Goal: Contribute content: Add original content to the website for others to see

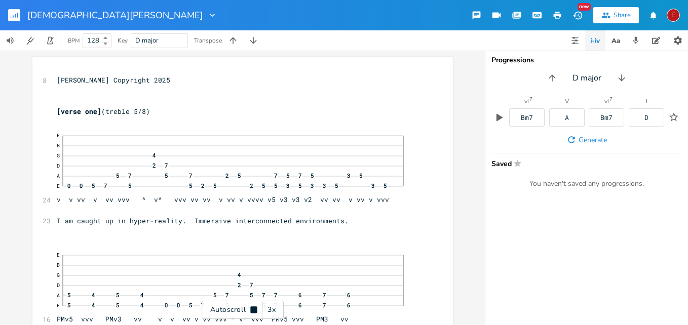
click at [253, 305] on div "Autoscroll 3x" at bounding box center [243, 310] width 82 height 18
click at [273, 308] on div "3x" at bounding box center [271, 310] width 18 height 18
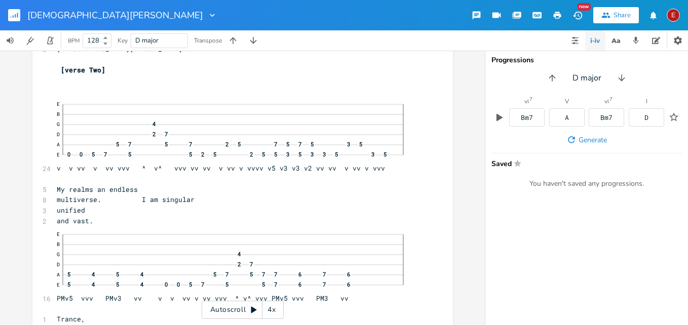
click at [273, 308] on div "4x" at bounding box center [271, 310] width 18 height 18
click at [256, 306] on icon at bounding box center [254, 310] width 8 height 8
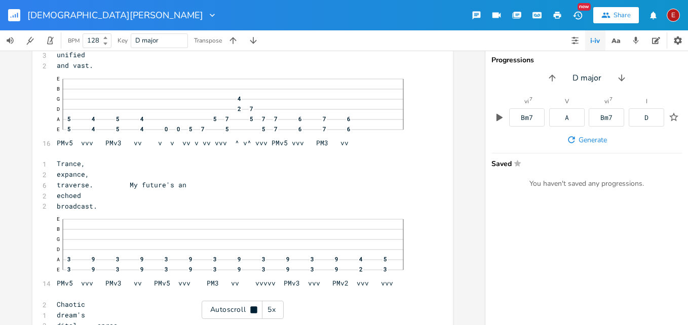
click at [252, 306] on icon at bounding box center [254, 310] width 8 height 8
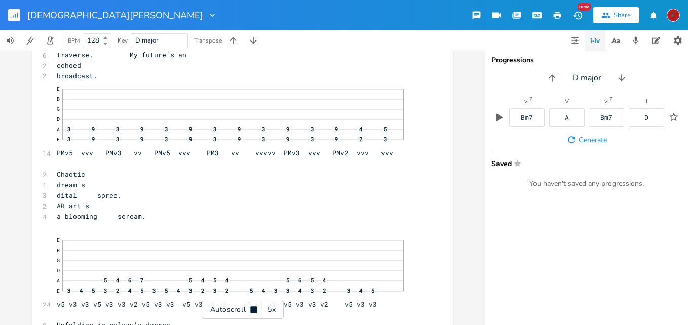
click at [252, 306] on icon at bounding box center [254, 310] width 8 height 8
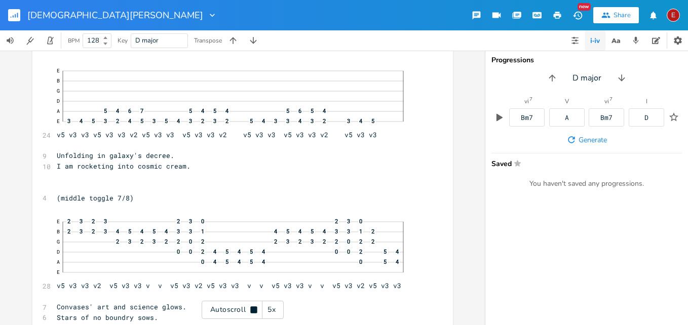
click at [252, 306] on icon at bounding box center [254, 310] width 8 height 8
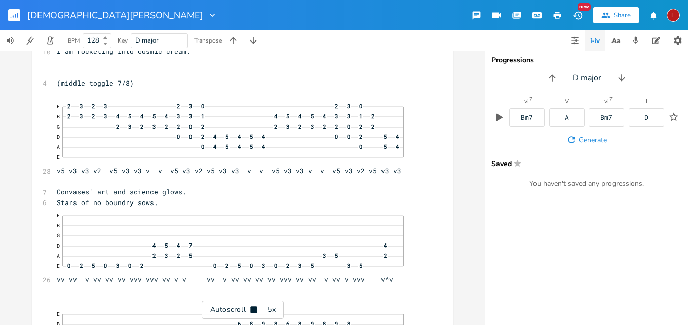
scroll to position [3131, 0]
click at [252, 306] on icon at bounding box center [254, 310] width 8 height 8
click at [252, 308] on icon at bounding box center [254, 310] width 6 height 7
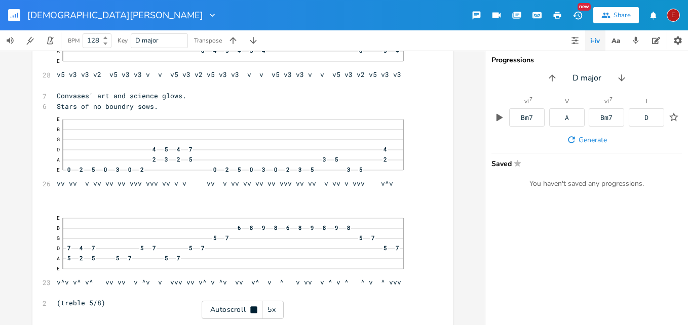
scroll to position [3227, 0]
click at [252, 308] on icon at bounding box center [253, 309] width 7 height 7
click at [252, 308] on icon at bounding box center [254, 310] width 6 height 7
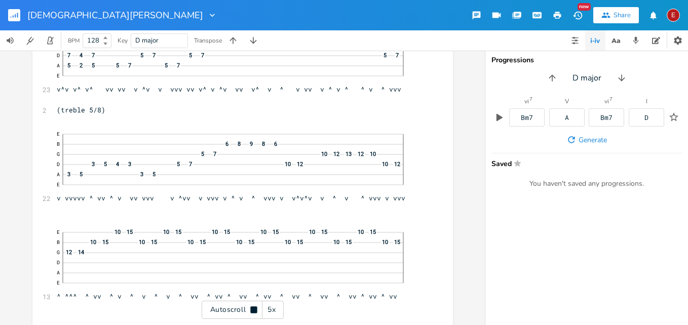
click at [252, 308] on icon at bounding box center [253, 309] width 7 height 7
click at [253, 310] on icon at bounding box center [254, 310] width 6 height 7
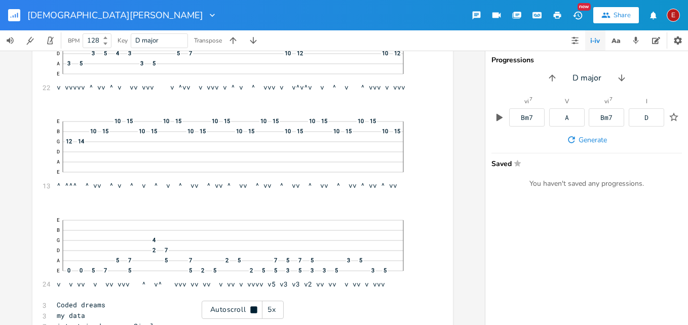
click at [253, 310] on icon at bounding box center [253, 309] width 7 height 7
click at [253, 310] on icon at bounding box center [254, 310] width 6 height 7
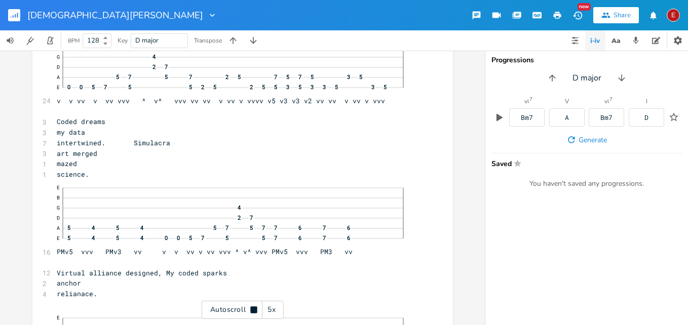
scroll to position [3715, 0]
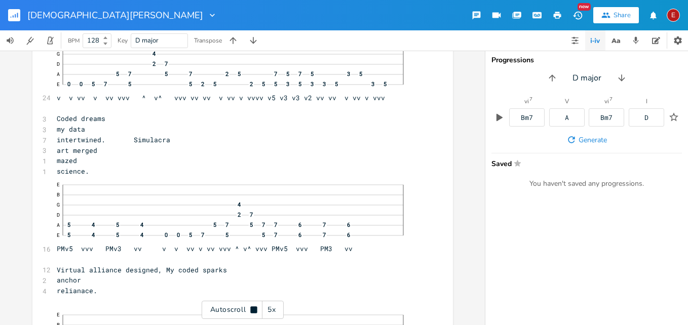
click at [253, 310] on icon at bounding box center [253, 309] width 7 height 7
click at [253, 310] on icon at bounding box center [254, 310] width 6 height 7
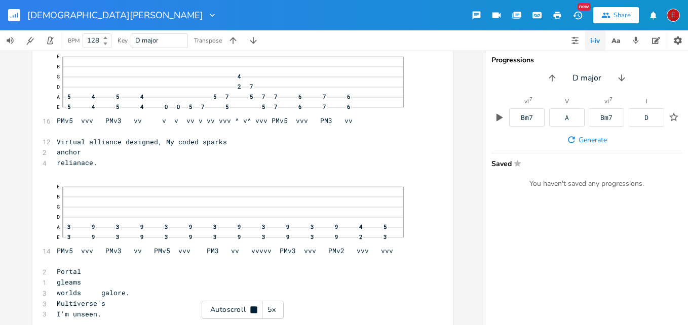
click at [253, 310] on icon at bounding box center [253, 309] width 7 height 7
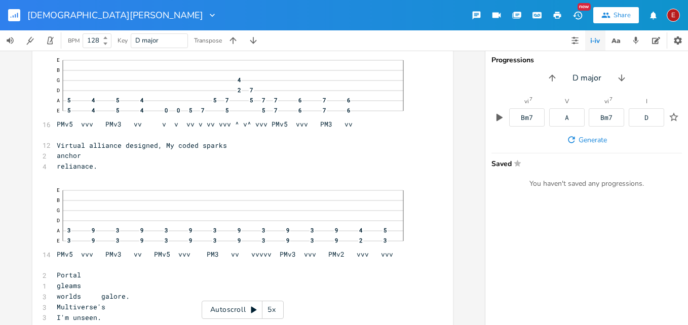
scroll to position [3864, 0]
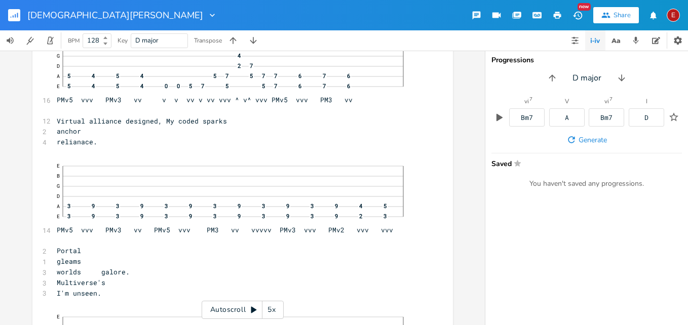
click at [254, 308] on icon at bounding box center [254, 310] width 8 height 8
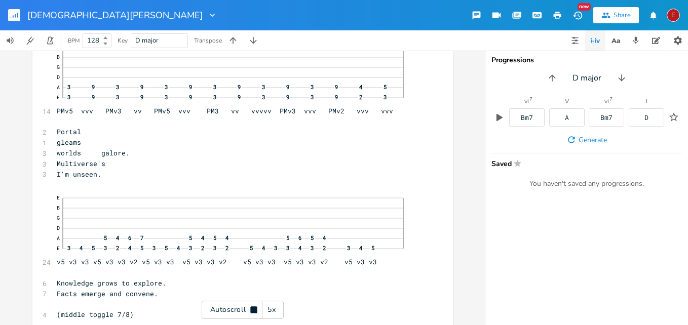
click at [254, 308] on icon at bounding box center [253, 309] width 7 height 7
click at [254, 308] on icon at bounding box center [254, 310] width 8 height 8
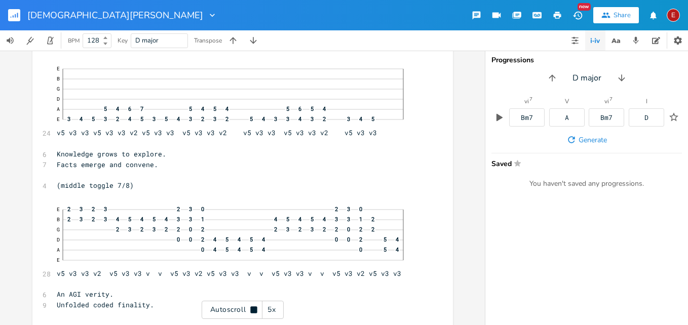
click at [254, 308] on icon at bounding box center [253, 309] width 7 height 7
click at [254, 308] on icon at bounding box center [254, 310] width 8 height 8
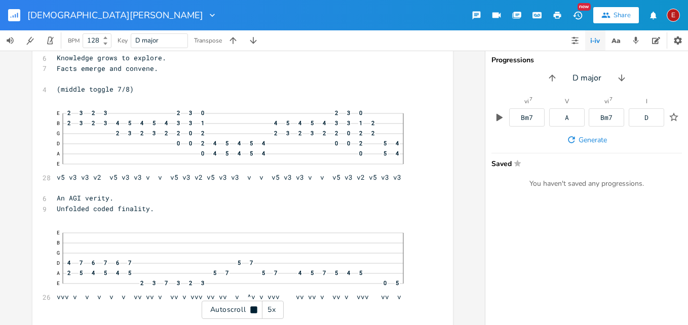
scroll to position [4210, 0]
click at [254, 308] on icon at bounding box center [253, 309] width 7 height 7
type textarea "v5 v3 v3 v5 v3 v3 v2 v5 v3 v3 v5 v3 v3 v2 v5 v3 v3 v5 v3 v3 v2 v5 v3 v3 Knowled…"
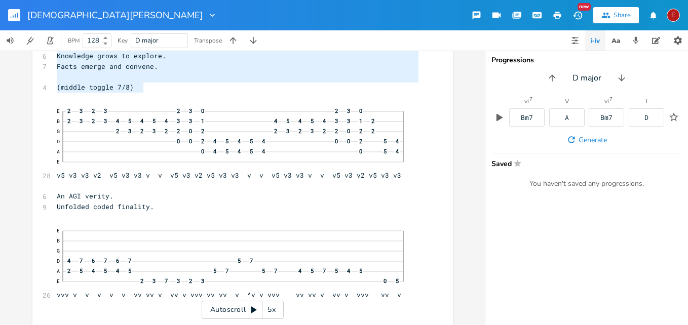
drag, startPoint x: 142, startPoint y: 85, endPoint x: 124, endPoint y: 13, distance: 73.8
click at [124, 13] on div "[DEMOGRAPHIC_DATA] Yishu New Share E BPM 128 Key D major Transpose v5 v3 v3 v5 …" at bounding box center [344, 162] width 688 height 325
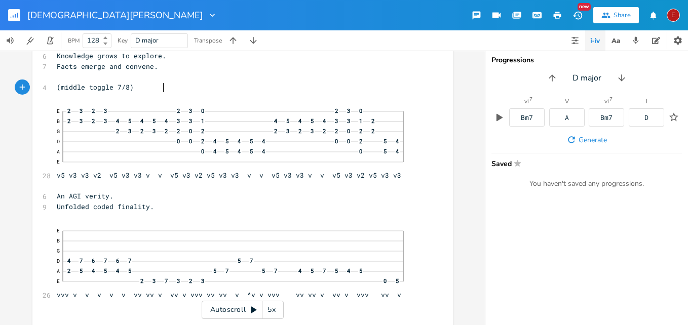
click at [177, 89] on pre "(middle toggle 7/8)" at bounding box center [238, 87] width 366 height 11
click at [253, 307] on icon at bounding box center [254, 310] width 8 height 8
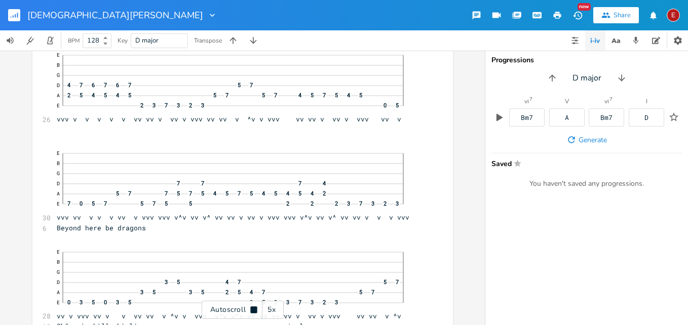
click at [253, 307] on icon at bounding box center [253, 309] width 7 height 7
click at [253, 307] on icon at bounding box center [254, 310] width 8 height 8
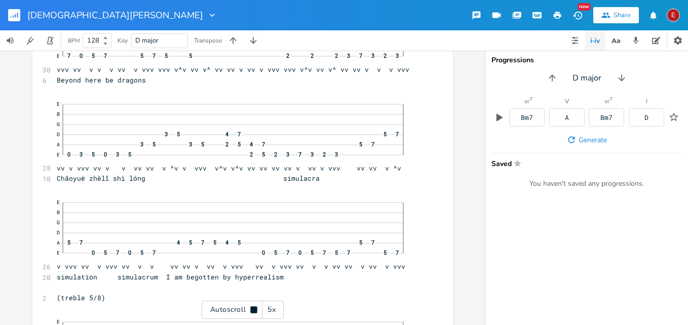
click at [253, 307] on icon at bounding box center [253, 309] width 7 height 7
click at [253, 307] on icon at bounding box center [254, 310] width 8 height 8
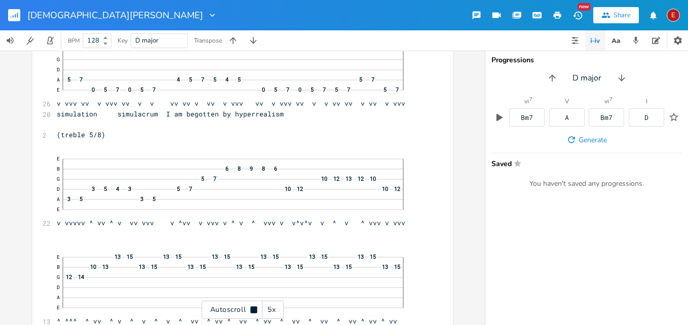
click at [253, 307] on icon at bounding box center [253, 309] width 7 height 7
click at [251, 307] on icon at bounding box center [254, 310] width 6 height 7
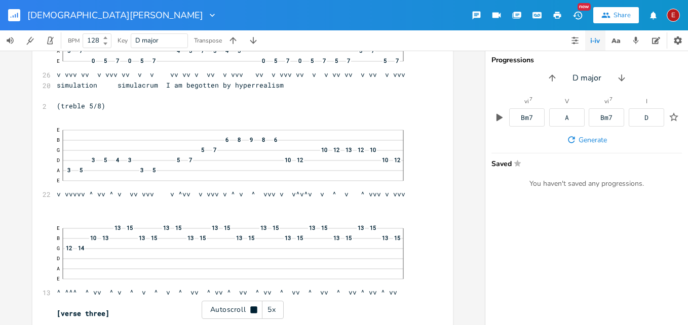
scroll to position [4727, 0]
click at [251, 307] on icon at bounding box center [253, 309] width 7 height 7
click at [251, 307] on icon at bounding box center [254, 310] width 6 height 7
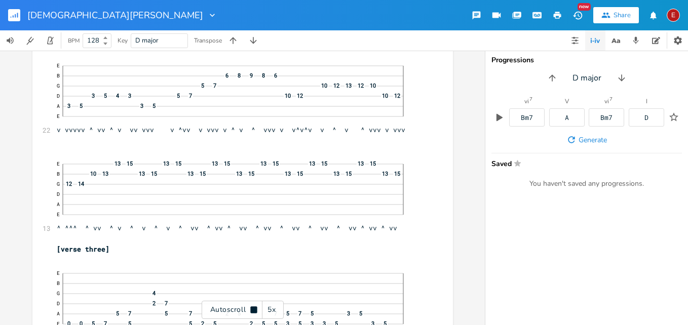
click at [251, 307] on icon at bounding box center [253, 309] width 7 height 7
click at [251, 307] on icon at bounding box center [254, 310] width 6 height 7
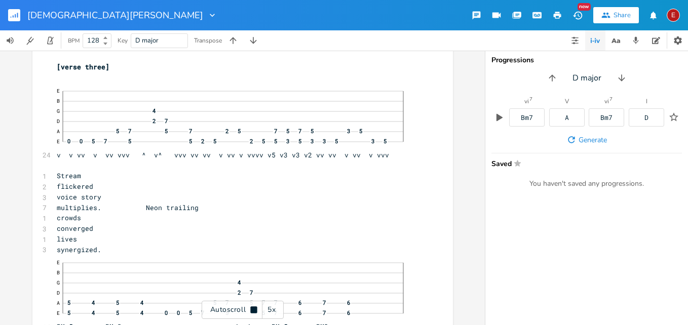
click at [251, 307] on icon at bounding box center [253, 309] width 7 height 7
click at [251, 307] on icon at bounding box center [254, 310] width 6 height 7
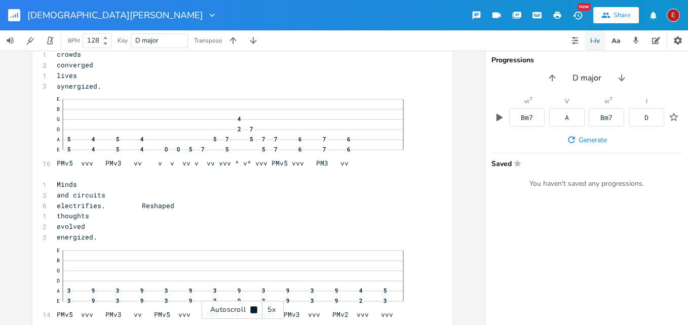
scroll to position [5137, 0]
click at [251, 307] on icon at bounding box center [253, 309] width 7 height 7
click at [251, 307] on icon at bounding box center [254, 310] width 6 height 7
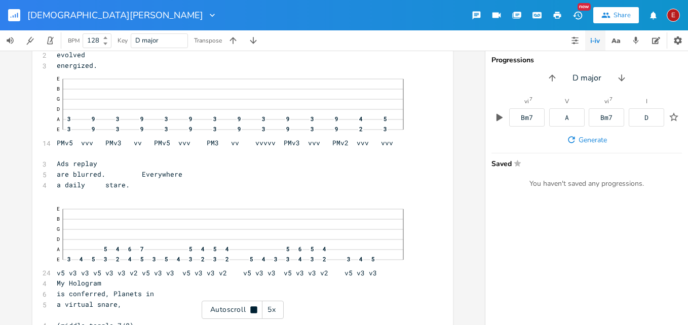
scroll to position [5309, 0]
click at [251, 307] on icon at bounding box center [253, 309] width 7 height 7
click at [251, 307] on icon at bounding box center [254, 310] width 6 height 7
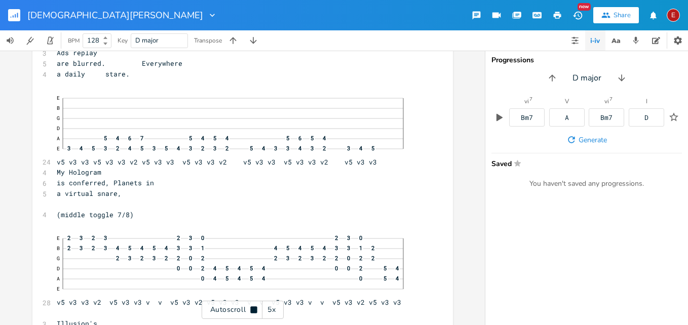
click at [251, 307] on icon at bounding box center [253, 309] width 7 height 7
click at [251, 307] on icon at bounding box center [254, 310] width 6 height 7
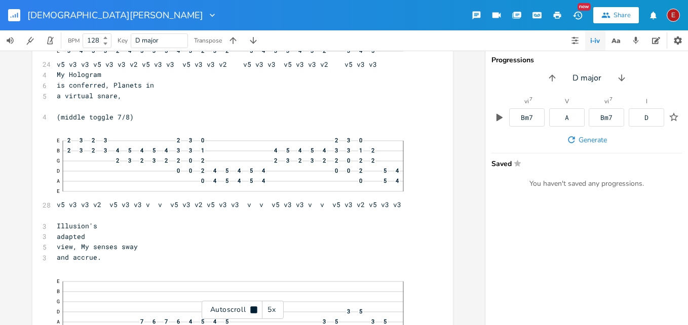
click at [251, 307] on icon at bounding box center [253, 309] width 7 height 7
click at [253, 305] on div "Autoscroll 5x" at bounding box center [243, 310] width 82 height 18
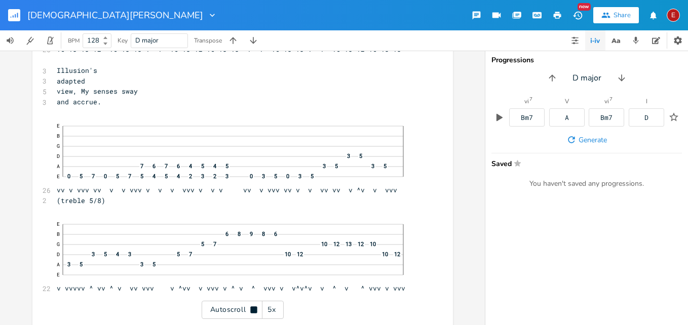
click at [253, 305] on div "Autoscroll 5x" at bounding box center [243, 310] width 82 height 18
click at [253, 309] on icon at bounding box center [254, 310] width 6 height 7
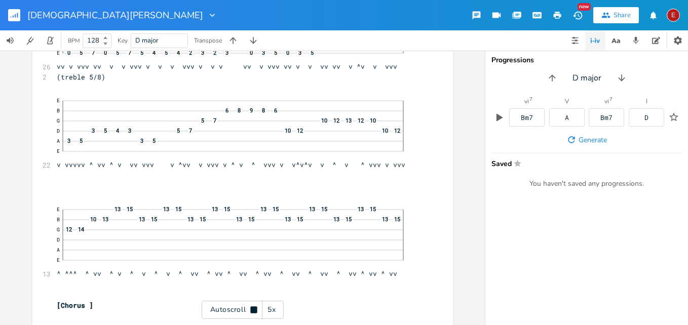
click at [253, 309] on icon at bounding box center [253, 309] width 7 height 7
click at [252, 311] on icon at bounding box center [254, 310] width 6 height 7
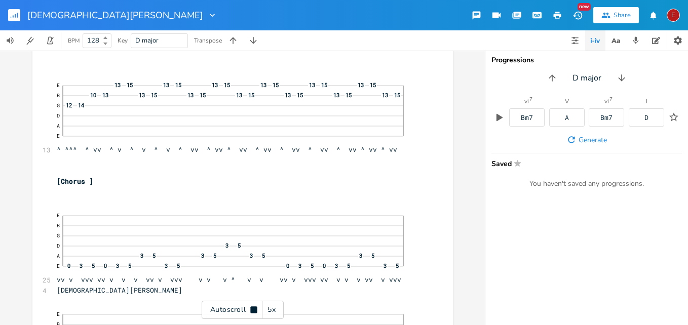
click at [252, 311] on icon at bounding box center [253, 309] width 7 height 7
click at [252, 311] on icon at bounding box center [254, 310] width 6 height 7
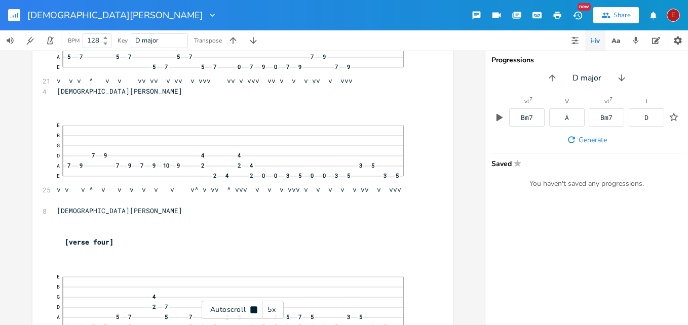
click at [252, 311] on icon at bounding box center [253, 309] width 7 height 7
click at [252, 311] on icon at bounding box center [254, 310] width 6 height 7
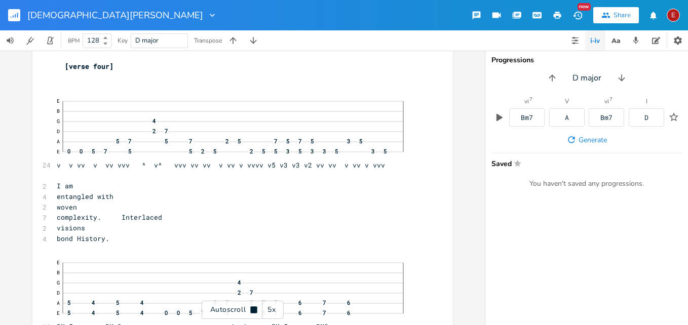
click at [252, 311] on icon at bounding box center [253, 309] width 7 height 7
click at [252, 311] on icon at bounding box center [254, 310] width 6 height 7
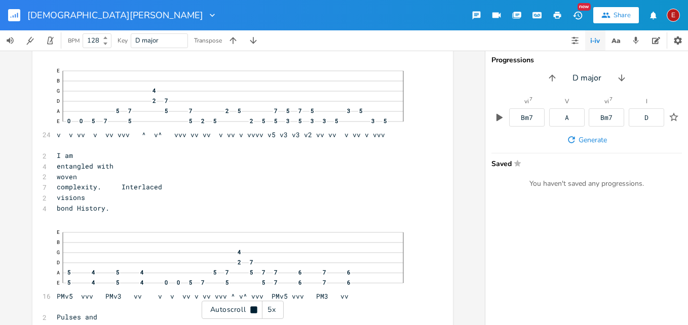
click at [252, 311] on icon at bounding box center [253, 309] width 7 height 7
click at [252, 310] on icon at bounding box center [254, 310] width 6 height 7
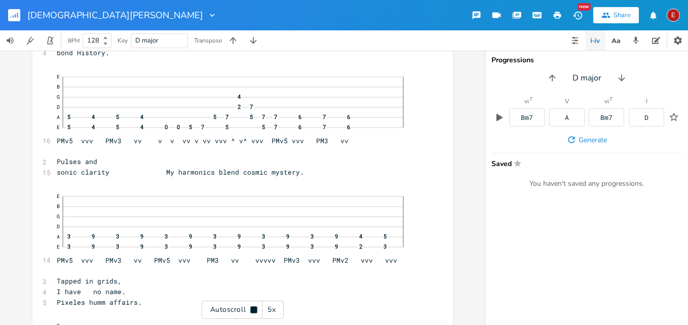
click at [252, 310] on icon at bounding box center [253, 309] width 7 height 7
click at [252, 310] on icon at bounding box center [254, 310] width 6 height 7
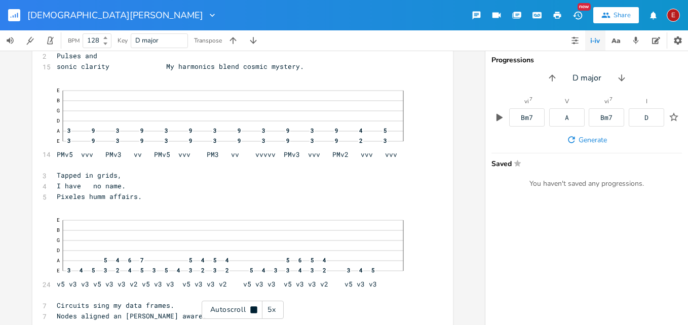
click at [252, 310] on icon at bounding box center [253, 309] width 7 height 7
click at [252, 310] on icon at bounding box center [254, 310] width 6 height 7
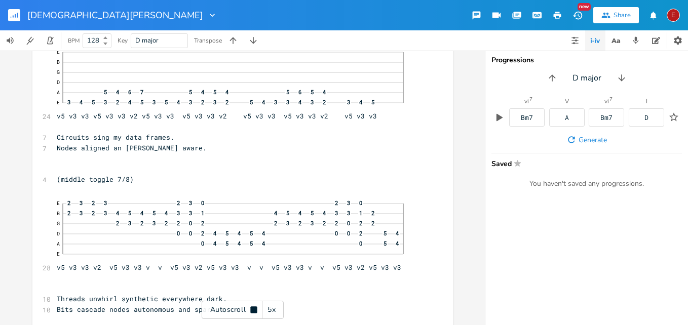
scroll to position [6952, 0]
click at [252, 310] on icon at bounding box center [253, 309] width 7 height 7
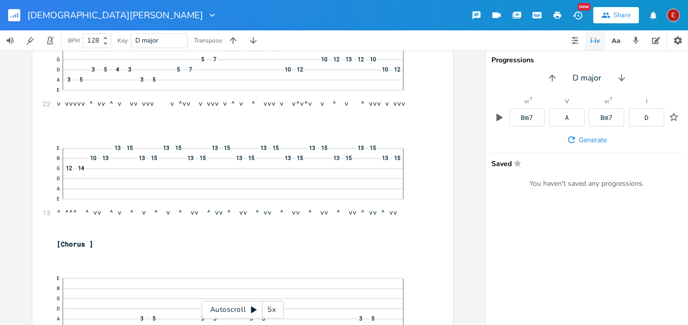
scroll to position [5807, 0]
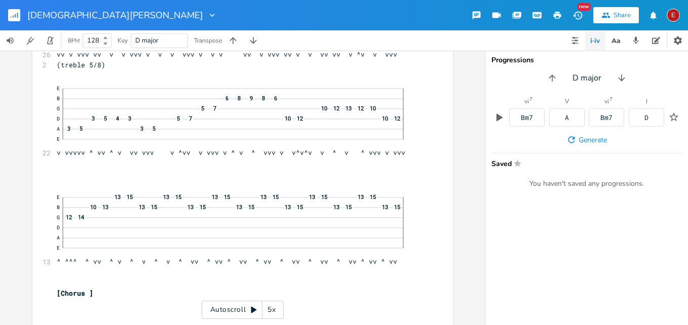
click at [252, 309] on icon at bounding box center [254, 310] width 6 height 7
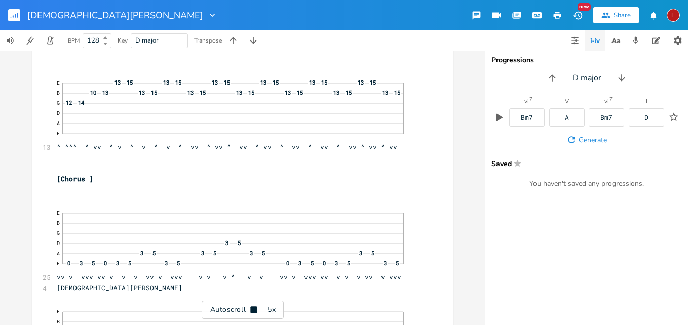
click at [252, 309] on icon at bounding box center [253, 309] width 7 height 7
click at [252, 309] on icon at bounding box center [254, 310] width 6 height 7
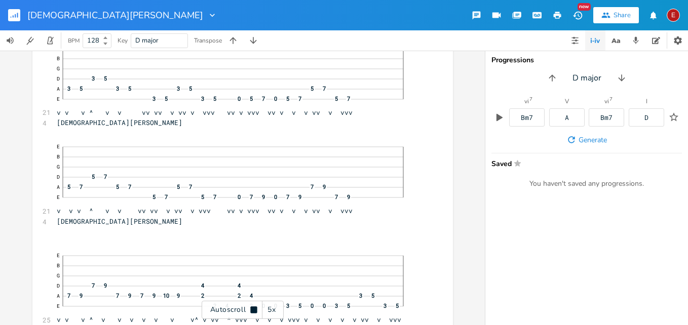
click at [252, 309] on icon at bounding box center [253, 309] width 7 height 7
click at [252, 309] on icon at bounding box center [254, 310] width 6 height 7
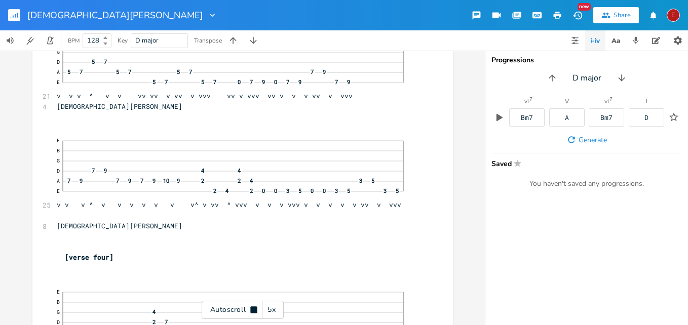
click at [252, 309] on icon at bounding box center [253, 309] width 7 height 7
click at [252, 309] on icon at bounding box center [254, 310] width 6 height 7
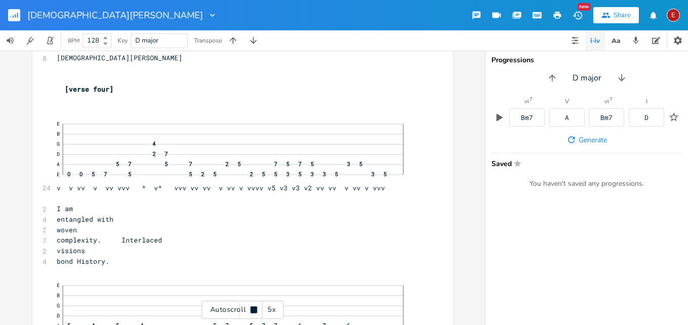
scroll to position [6470, 0]
click at [252, 309] on icon at bounding box center [253, 309] width 7 height 7
click at [252, 309] on icon at bounding box center [254, 310] width 6 height 7
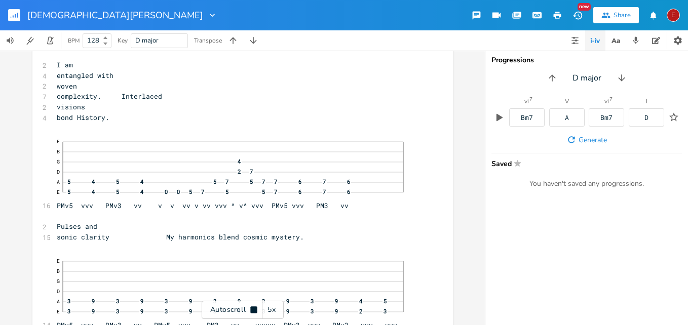
click at [252, 309] on icon at bounding box center [253, 309] width 7 height 7
click at [252, 309] on icon at bounding box center [254, 310] width 6 height 7
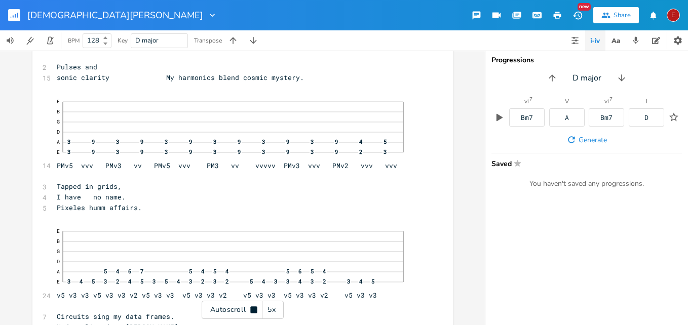
scroll to position [6774, 0]
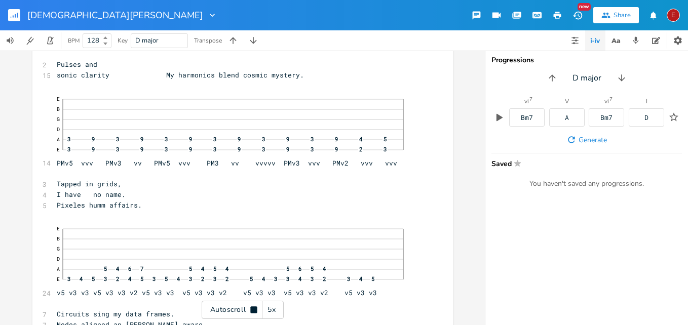
click at [252, 309] on icon at bounding box center [253, 309] width 7 height 7
click at [67, 188] on span "Tapped in grids," at bounding box center [89, 183] width 65 height 9
type textarea "r"
click at [252, 309] on icon at bounding box center [254, 310] width 6 height 7
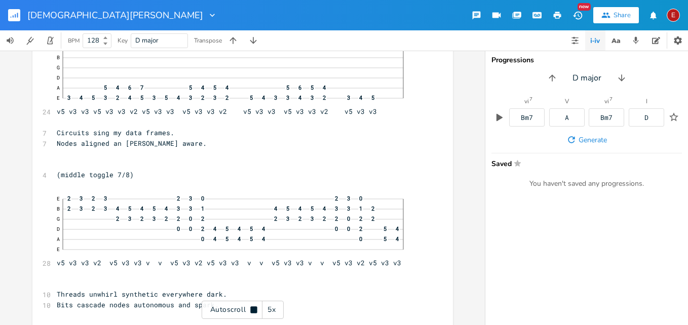
click at [252, 309] on icon at bounding box center [253, 309] width 7 height 7
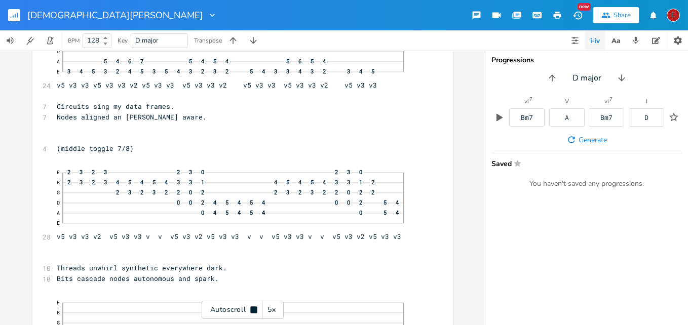
click at [252, 309] on icon at bounding box center [253, 309] width 7 height 7
click at [252, 309] on icon at bounding box center [254, 310] width 6 height 7
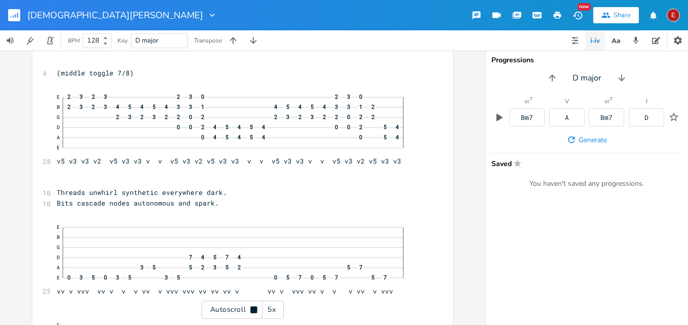
click at [252, 309] on icon at bounding box center [253, 309] width 7 height 7
click at [252, 310] on icon at bounding box center [254, 310] width 6 height 7
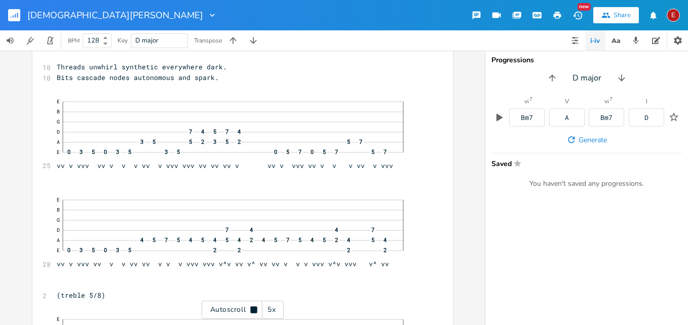
click at [252, 310] on icon at bounding box center [253, 309] width 7 height 7
click at [252, 310] on icon at bounding box center [254, 310] width 6 height 7
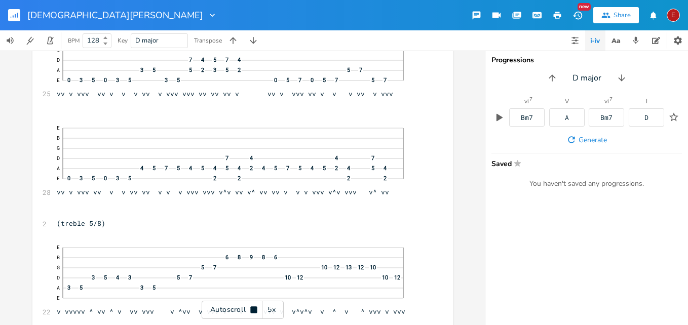
click at [252, 310] on icon at bounding box center [253, 309] width 7 height 7
click at [252, 310] on icon at bounding box center [254, 310] width 6 height 7
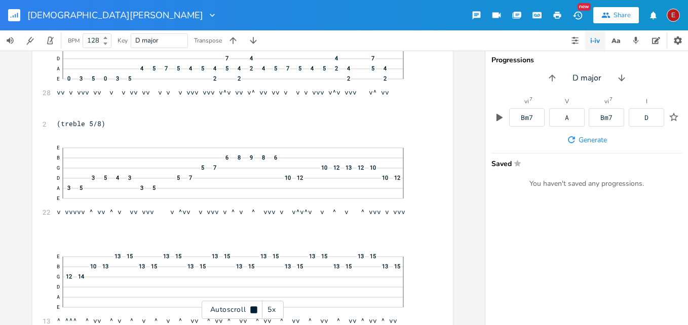
click at [252, 310] on icon at bounding box center [253, 309] width 7 height 7
click at [253, 306] on icon at bounding box center [254, 310] width 8 height 8
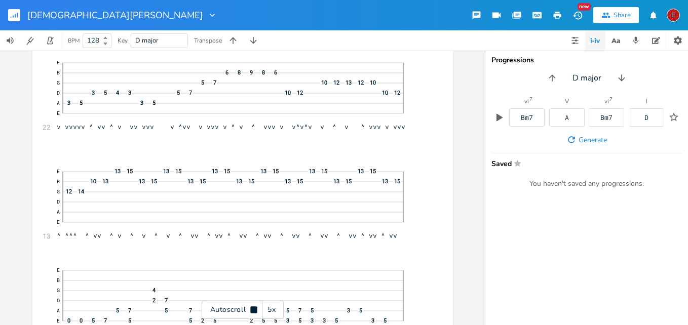
scroll to position [7442, 0]
click at [253, 306] on icon at bounding box center [254, 310] width 8 height 8
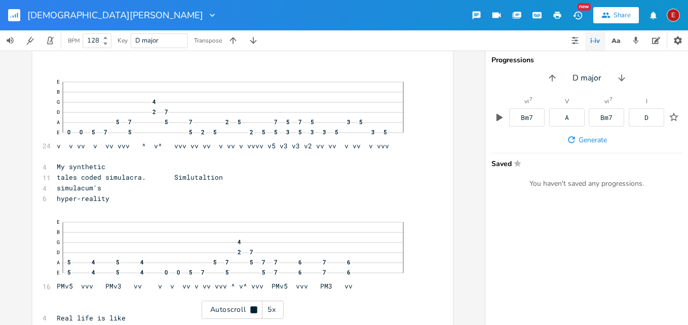
click at [253, 306] on icon at bounding box center [254, 310] width 8 height 8
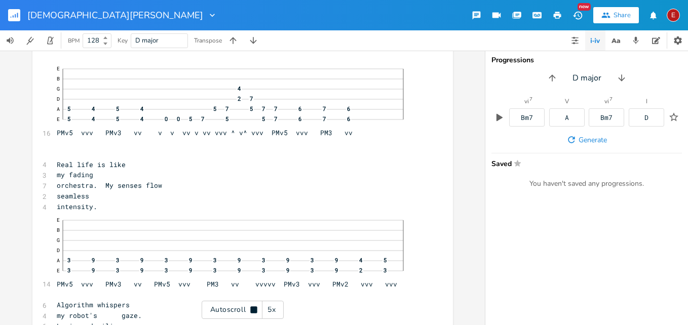
scroll to position [7784, 0]
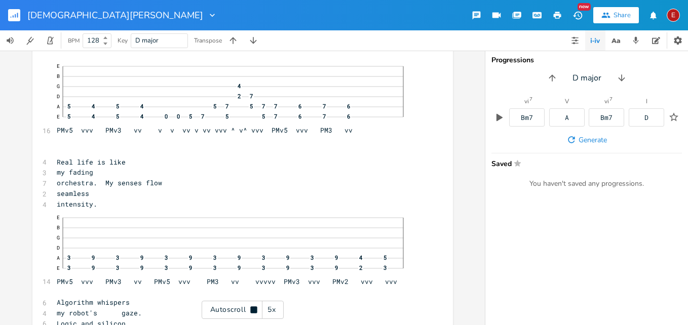
click at [253, 306] on icon at bounding box center [254, 310] width 8 height 8
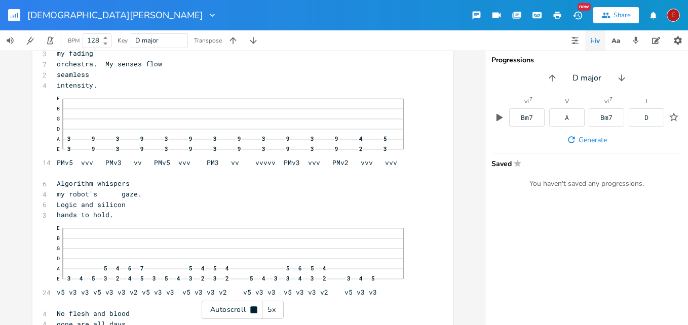
click at [253, 306] on icon at bounding box center [254, 310] width 8 height 8
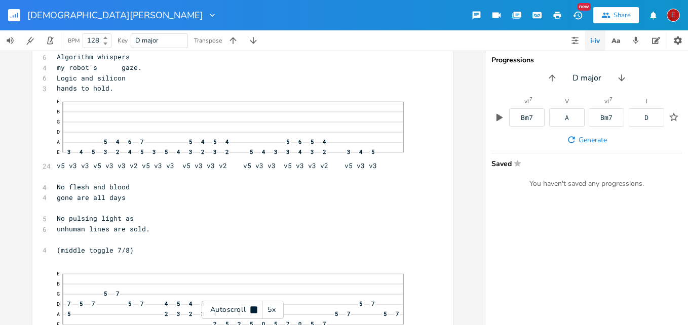
click at [253, 306] on icon at bounding box center [254, 310] width 8 height 8
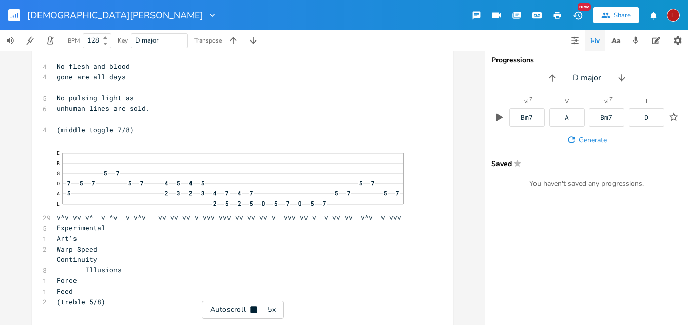
scroll to position [8153, 0]
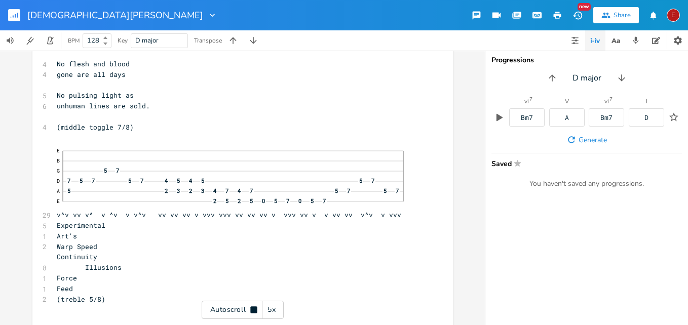
click at [253, 306] on icon at bounding box center [254, 310] width 8 height 8
click at [251, 312] on icon at bounding box center [254, 310] width 8 height 8
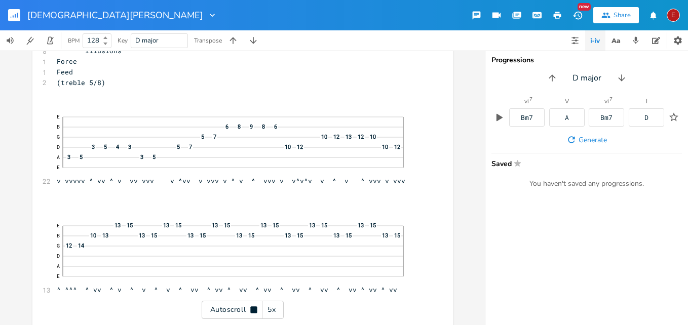
scroll to position [8371, 0]
click at [251, 312] on icon at bounding box center [253, 309] width 7 height 7
click at [253, 308] on icon at bounding box center [254, 310] width 6 height 7
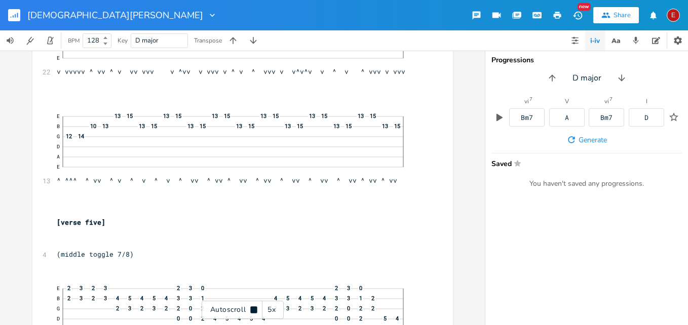
click at [253, 308] on icon at bounding box center [253, 309] width 7 height 7
click at [253, 308] on icon at bounding box center [254, 310] width 6 height 7
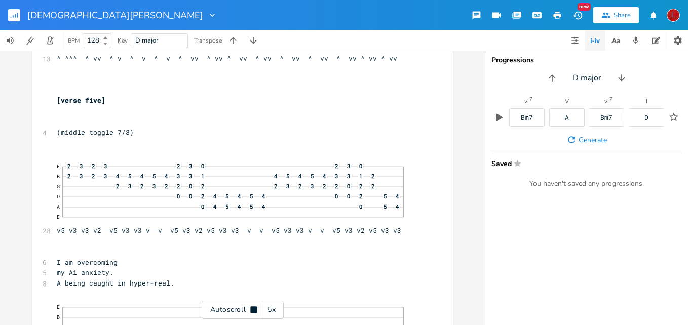
click at [253, 308] on icon at bounding box center [253, 309] width 7 height 7
click at [253, 309] on icon at bounding box center [254, 310] width 6 height 7
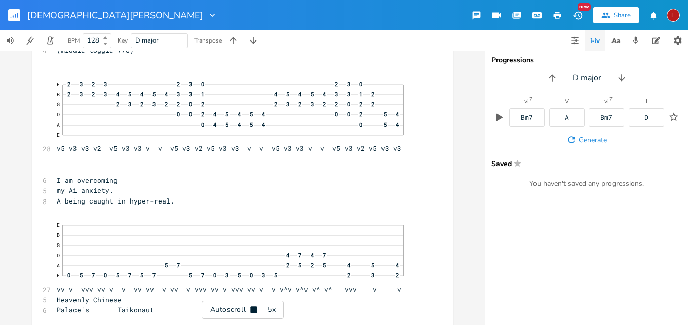
click at [253, 309] on icon at bounding box center [253, 309] width 7 height 7
click at [253, 309] on icon at bounding box center [254, 310] width 6 height 7
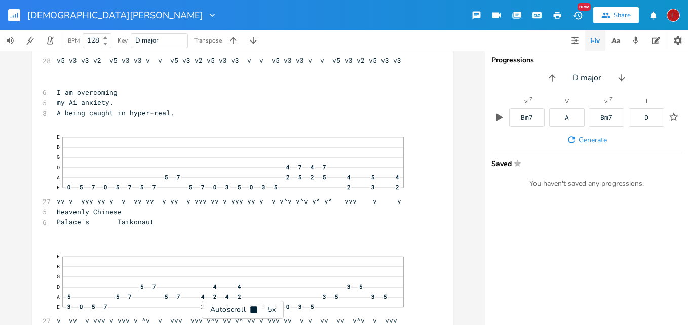
click at [256, 307] on icon at bounding box center [253, 309] width 7 height 7
click at [254, 307] on icon at bounding box center [254, 310] width 8 height 8
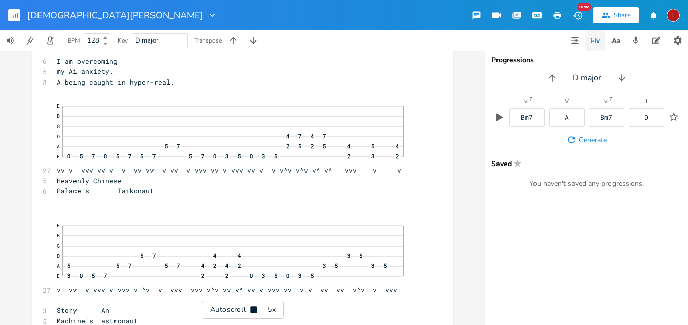
click at [254, 307] on icon at bounding box center [253, 309] width 7 height 7
click at [254, 307] on icon at bounding box center [254, 310] width 8 height 8
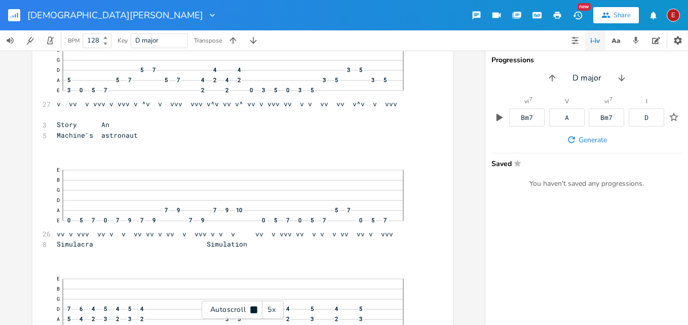
scroll to position [8989, 0]
click at [254, 307] on icon at bounding box center [253, 309] width 7 height 7
click at [254, 307] on icon at bounding box center [254, 310] width 8 height 8
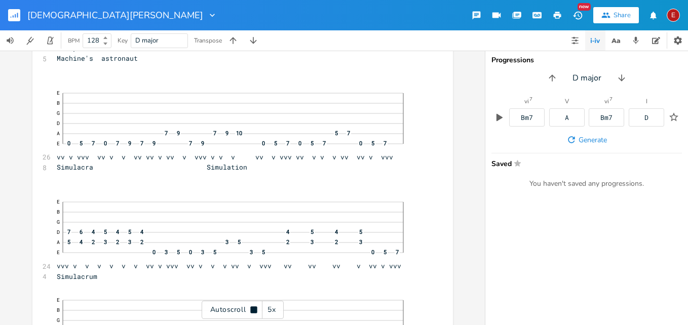
scroll to position [9066, 0]
click at [254, 307] on icon at bounding box center [253, 309] width 7 height 7
click at [254, 307] on icon at bounding box center [254, 310] width 8 height 8
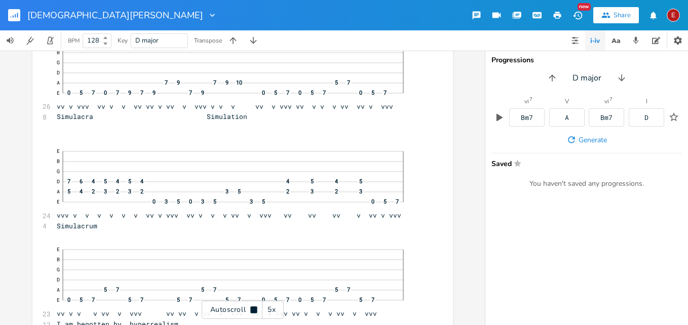
click at [254, 307] on icon at bounding box center [253, 309] width 7 height 7
click at [254, 307] on icon at bounding box center [254, 310] width 8 height 8
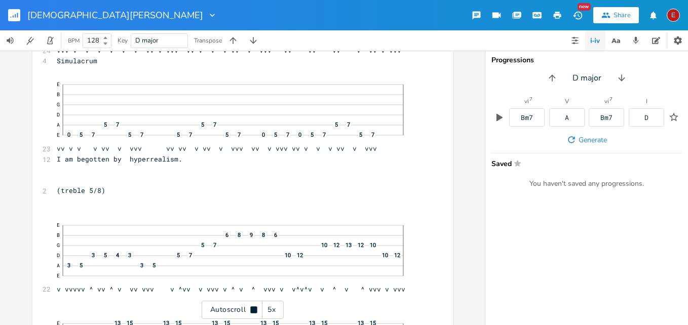
click at [254, 307] on icon at bounding box center [253, 309] width 7 height 7
click at [254, 307] on icon at bounding box center [254, 310] width 8 height 8
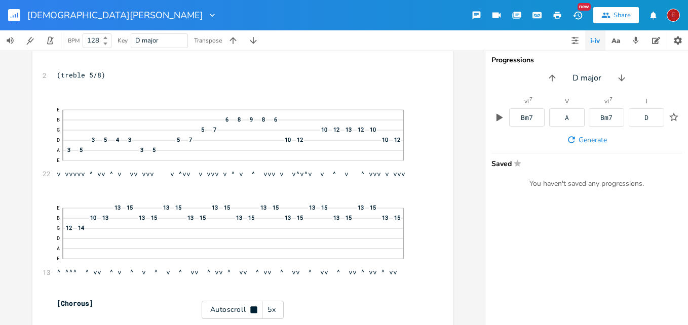
scroll to position [9399, 0]
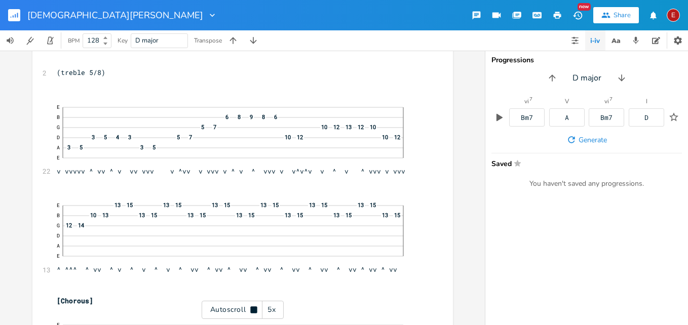
click at [254, 307] on icon at bounding box center [253, 309] width 7 height 7
click at [253, 308] on icon at bounding box center [254, 310] width 6 height 7
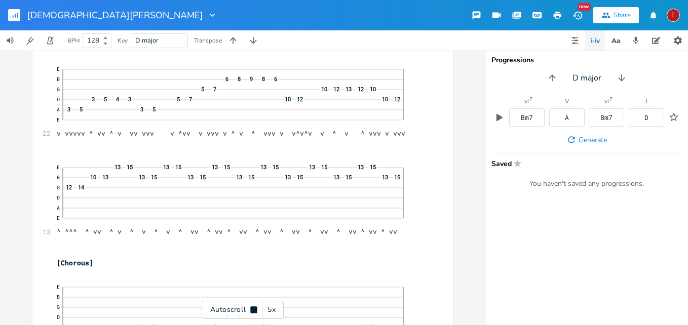
click at [253, 308] on icon at bounding box center [253, 309] width 7 height 7
click at [253, 308] on icon at bounding box center [254, 310] width 6 height 7
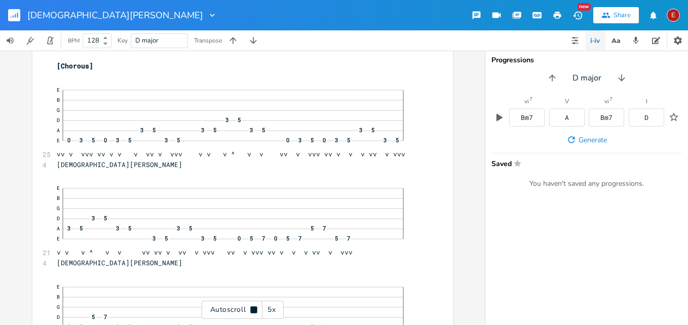
click at [253, 308] on icon at bounding box center [253, 309] width 7 height 7
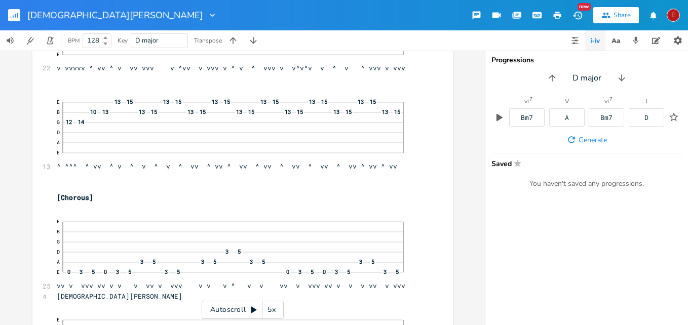
scroll to position [9526, 0]
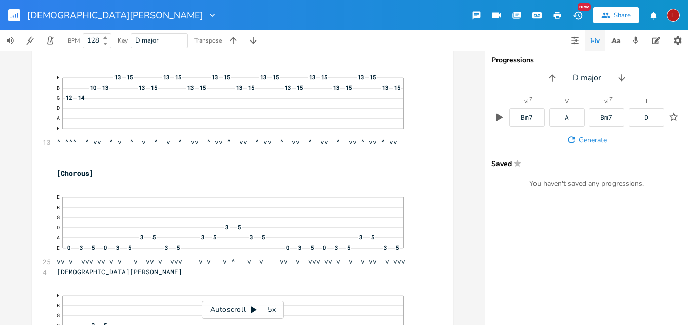
click at [252, 310] on icon at bounding box center [254, 310] width 6 height 7
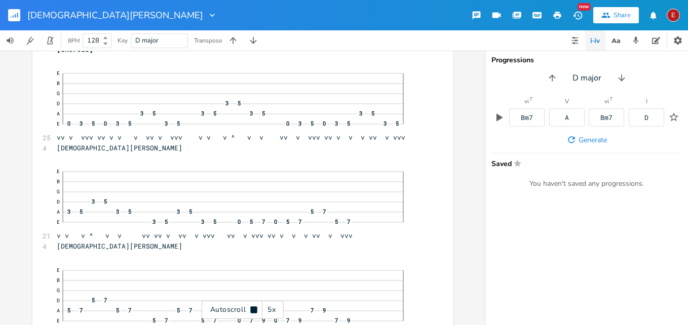
scroll to position [9653, 0]
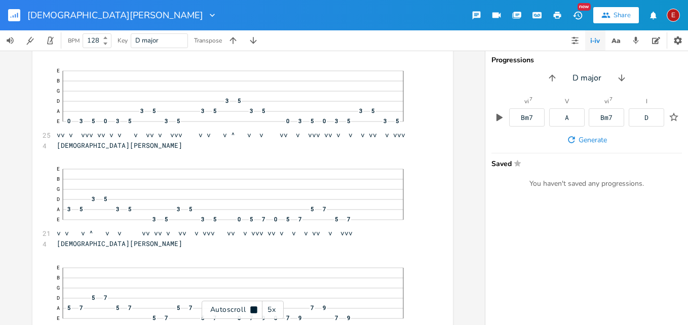
click at [252, 310] on icon at bounding box center [253, 309] width 7 height 7
click at [252, 310] on icon at bounding box center [254, 310] width 6 height 7
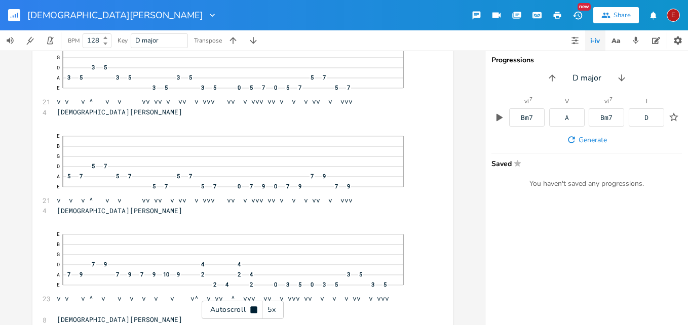
scroll to position [9786, 0]
click at [252, 310] on icon at bounding box center [253, 309] width 7 height 7
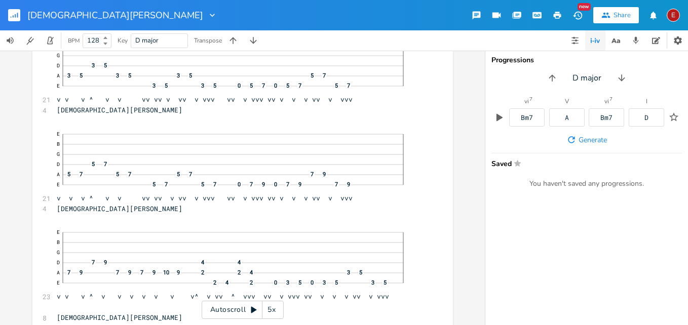
click at [252, 310] on icon at bounding box center [254, 310] width 6 height 7
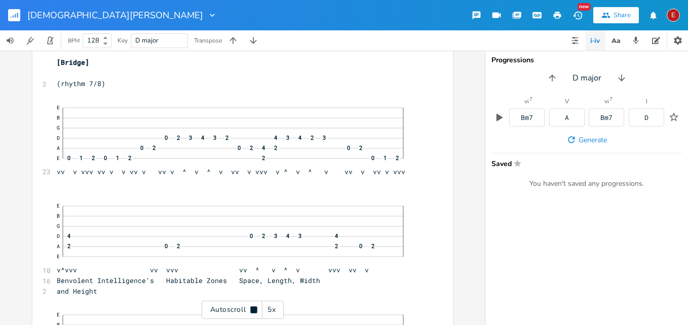
click at [252, 310] on icon at bounding box center [253, 309] width 7 height 7
click at [253, 309] on icon at bounding box center [254, 310] width 6 height 7
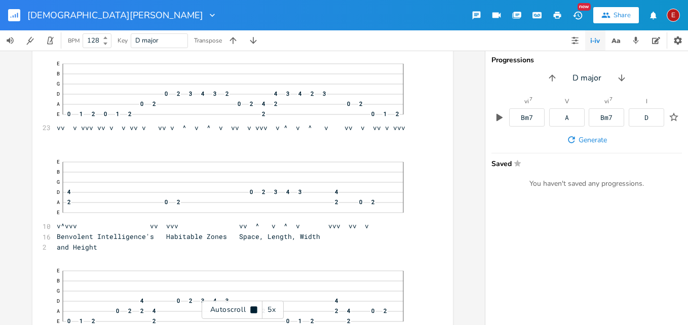
scroll to position [10108, 0]
click at [253, 309] on icon at bounding box center [253, 309] width 7 height 7
click at [253, 309] on icon at bounding box center [254, 310] width 6 height 7
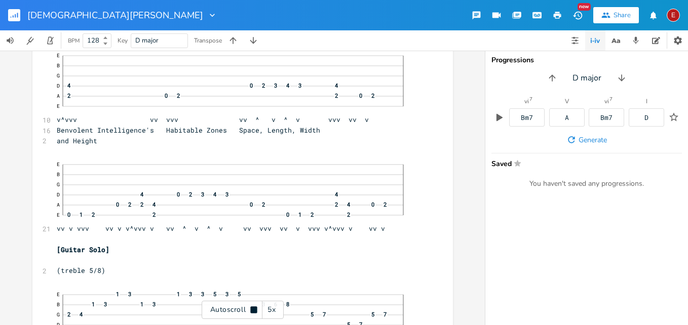
click at [253, 309] on icon at bounding box center [253, 309] width 7 height 7
click at [253, 309] on icon at bounding box center [254, 310] width 6 height 7
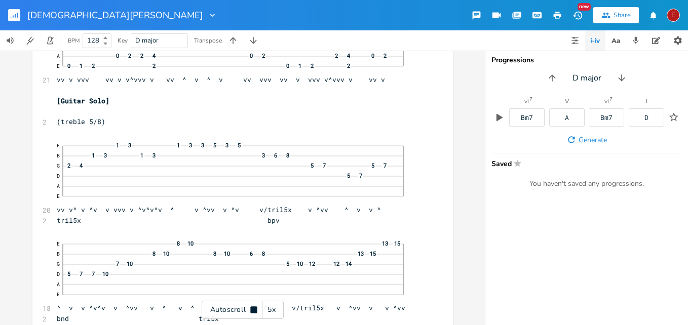
click at [253, 309] on icon at bounding box center [253, 309] width 7 height 7
click at [254, 306] on icon at bounding box center [254, 310] width 8 height 8
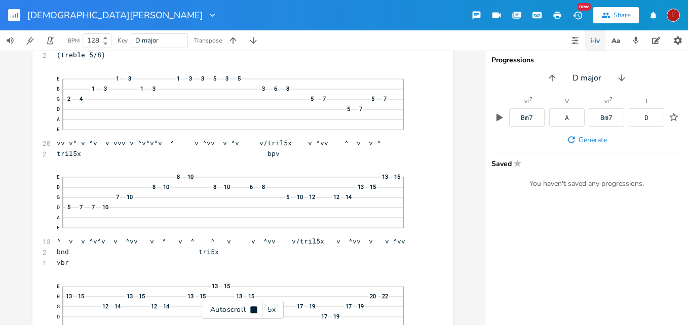
click at [254, 306] on icon at bounding box center [254, 310] width 8 height 8
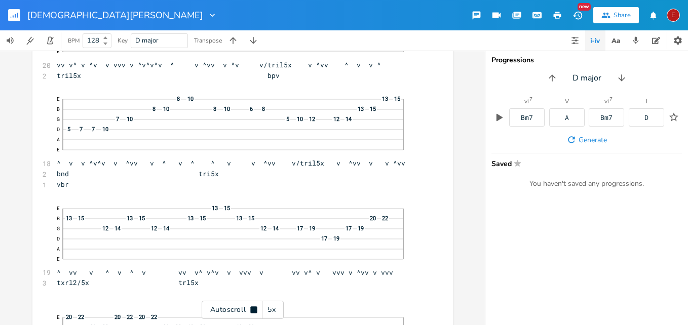
scroll to position [10509, 0]
click at [254, 306] on icon at bounding box center [254, 310] width 8 height 8
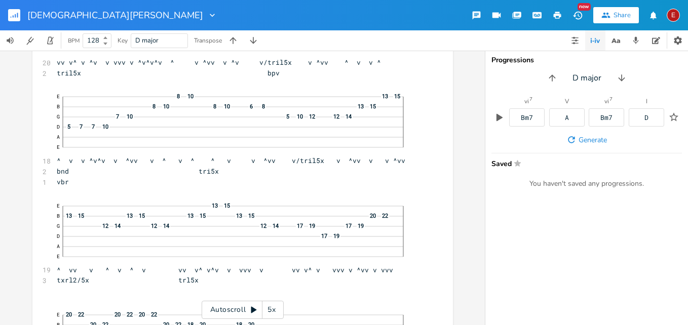
click at [254, 306] on icon at bounding box center [254, 310] width 8 height 8
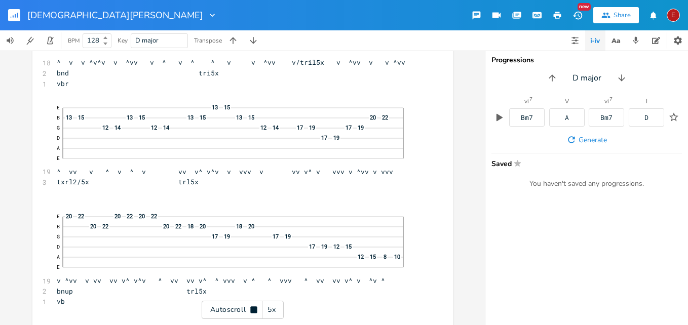
click at [254, 306] on icon at bounding box center [254, 310] width 8 height 8
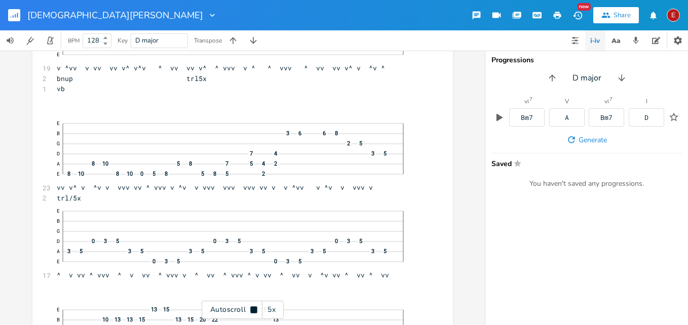
click at [254, 306] on icon at bounding box center [254, 310] width 8 height 8
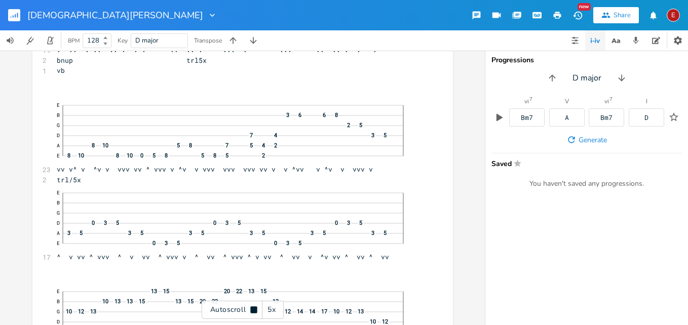
click at [254, 306] on icon at bounding box center [254, 310] width 8 height 8
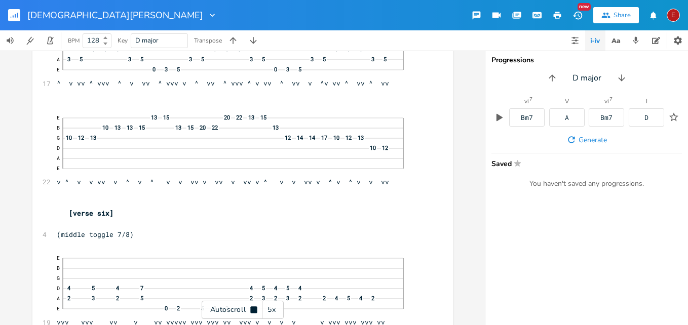
scroll to position [11014, 0]
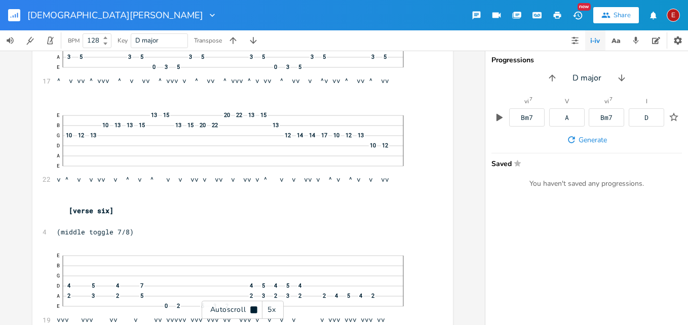
click at [254, 306] on icon at bounding box center [254, 310] width 8 height 8
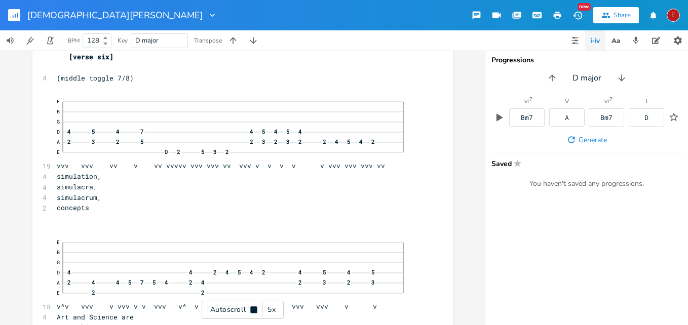
click at [254, 306] on icon at bounding box center [254, 310] width 8 height 8
click at [257, 310] on icon at bounding box center [254, 310] width 8 height 8
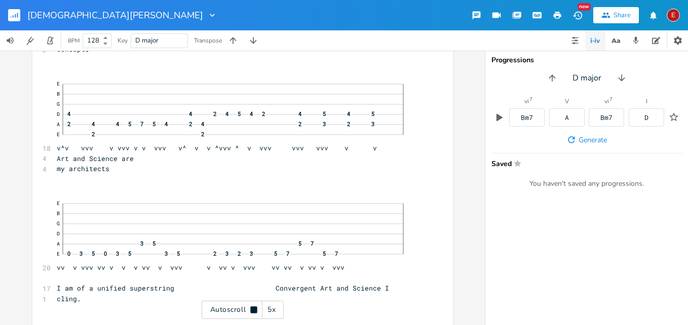
click at [257, 310] on icon at bounding box center [254, 310] width 8 height 8
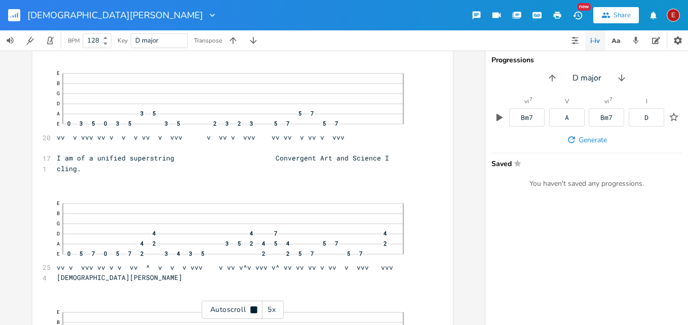
scroll to position [11459, 0]
click at [257, 310] on icon at bounding box center [254, 310] width 8 height 8
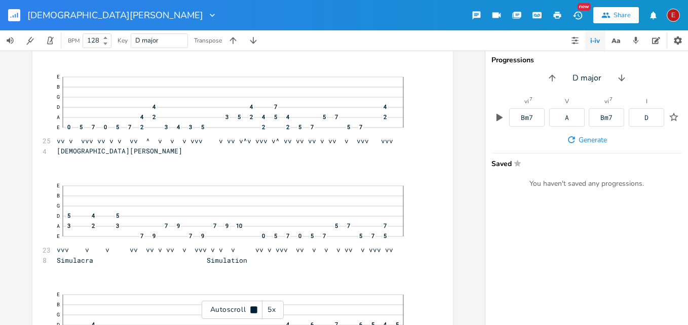
click at [257, 310] on icon at bounding box center [254, 310] width 8 height 8
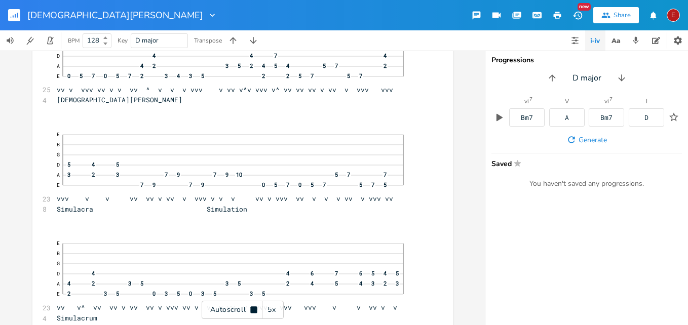
click at [257, 310] on icon at bounding box center [254, 310] width 8 height 8
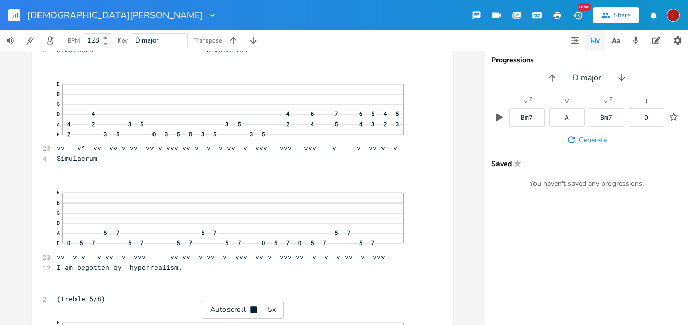
scroll to position [11796, 0]
click at [257, 310] on icon at bounding box center [254, 310] width 8 height 8
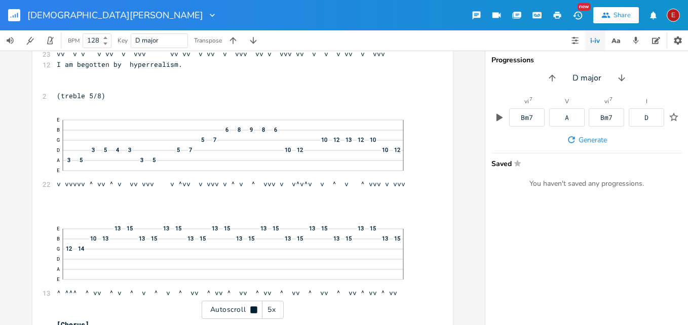
click at [257, 310] on icon at bounding box center [254, 310] width 8 height 8
click at [254, 307] on icon at bounding box center [254, 310] width 8 height 8
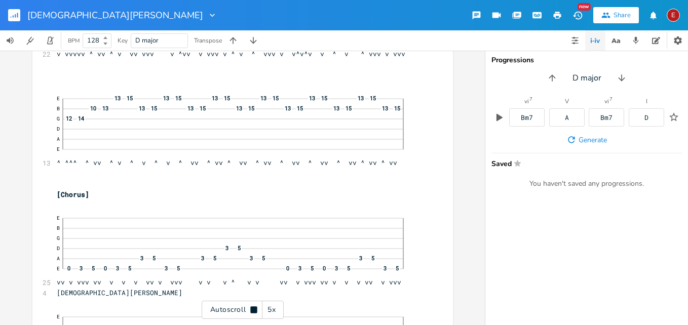
scroll to position [12129, 0]
click at [254, 307] on icon at bounding box center [253, 309] width 7 height 7
click at [254, 307] on icon at bounding box center [254, 310] width 8 height 8
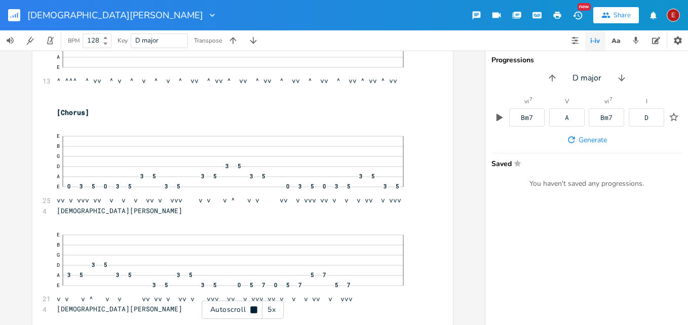
click at [254, 307] on icon at bounding box center [253, 309] width 7 height 7
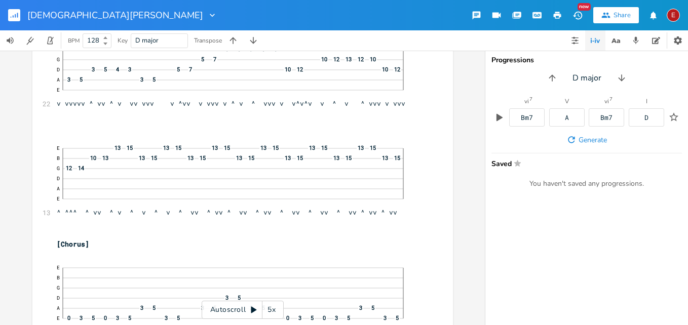
scroll to position [12004, 0]
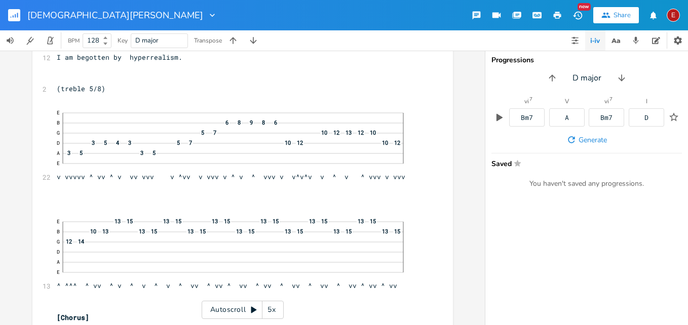
click at [252, 307] on icon at bounding box center [254, 310] width 8 height 8
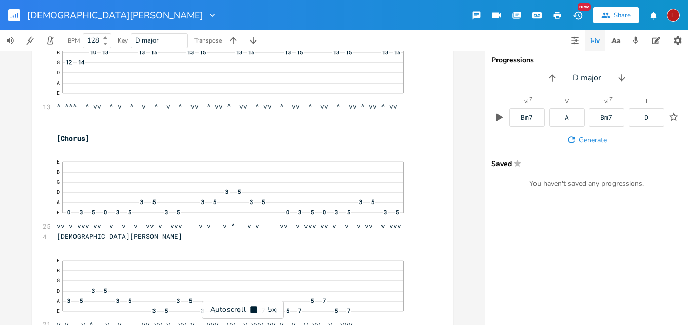
scroll to position [12186, 0]
click at [252, 307] on icon at bounding box center [253, 309] width 7 height 7
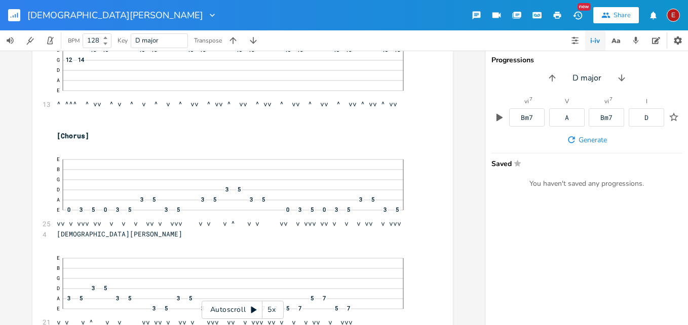
click at [252, 307] on icon at bounding box center [254, 310] width 8 height 8
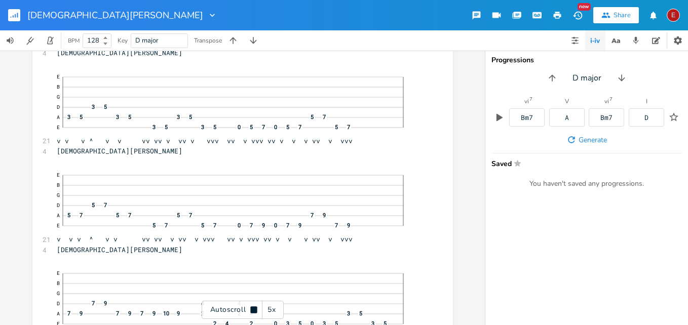
click at [252, 307] on icon at bounding box center [253, 309] width 7 height 7
click at [252, 307] on icon at bounding box center [254, 310] width 8 height 8
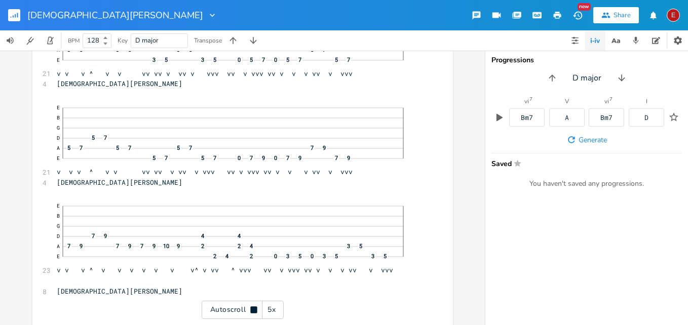
click at [252, 307] on icon at bounding box center [253, 309] width 7 height 7
click at [252, 307] on icon at bounding box center [254, 310] width 8 height 8
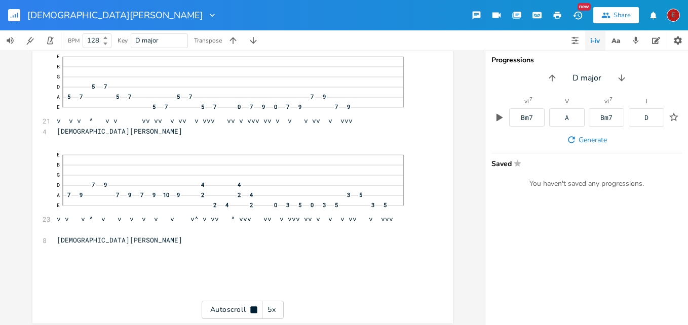
click at [252, 307] on icon at bounding box center [253, 309] width 7 height 7
click at [673, 20] on div "E" at bounding box center [672, 15] width 13 height 13
click at [618, 88] on span "Sign Out" at bounding box center [621, 87] width 24 height 7
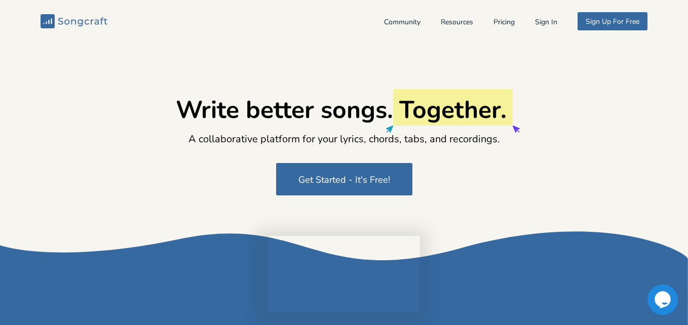
type input "[EMAIL_ADDRESS][DOMAIN_NAME]"
